Goal: Task Accomplishment & Management: Complete application form

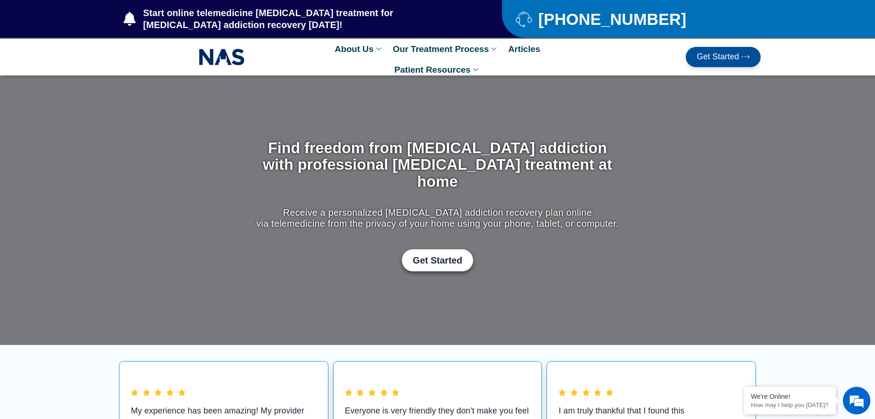
click at [724, 52] on span "Get Started" at bounding box center [718, 56] width 42 height 9
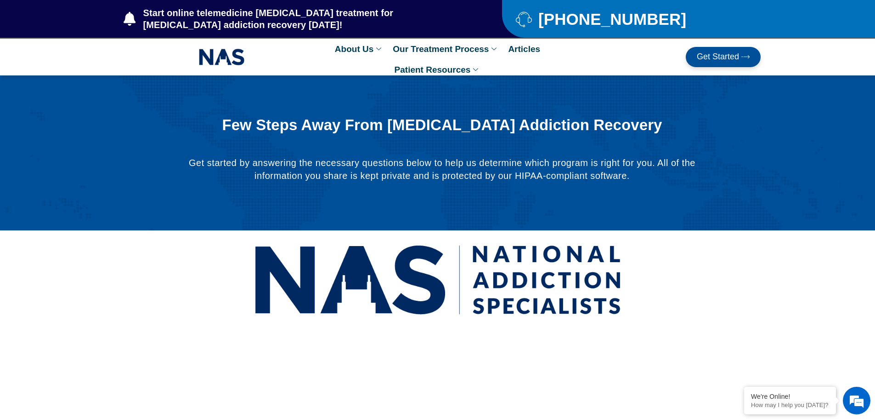
click at [703, 54] on span "Get Started" at bounding box center [718, 56] width 42 height 9
